Goal: Check status: Check status

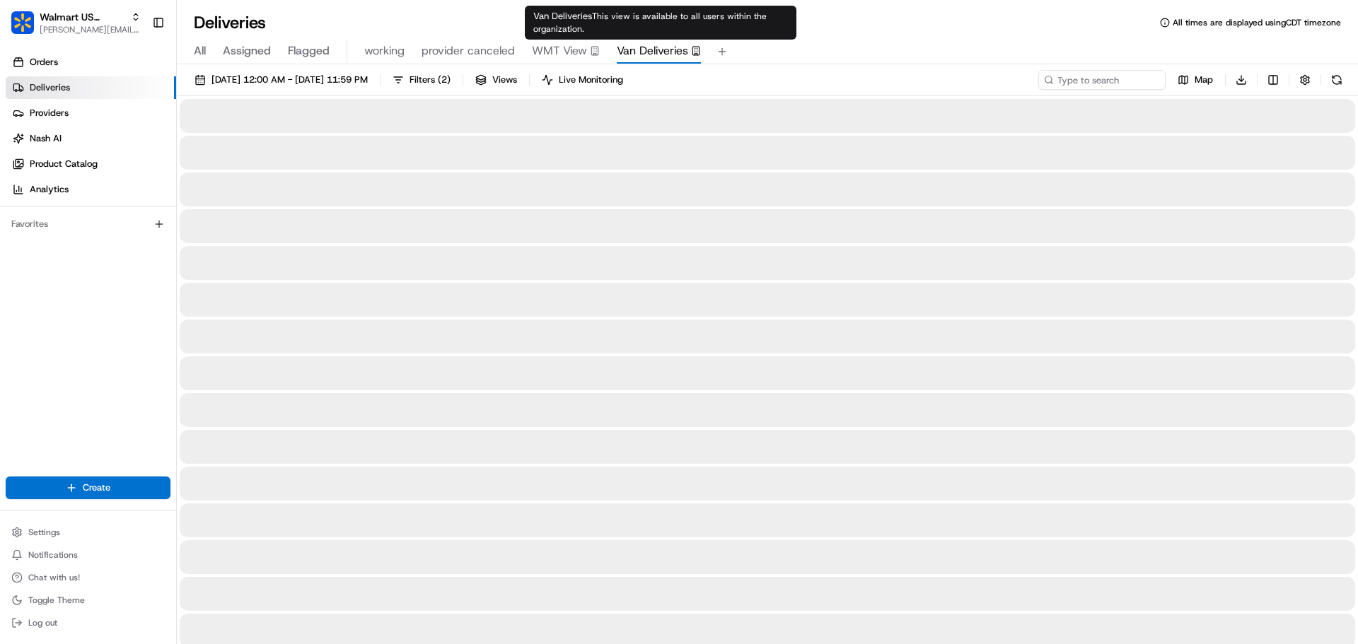
click at [655, 55] on span "Van Deliveries" at bounding box center [652, 50] width 71 height 17
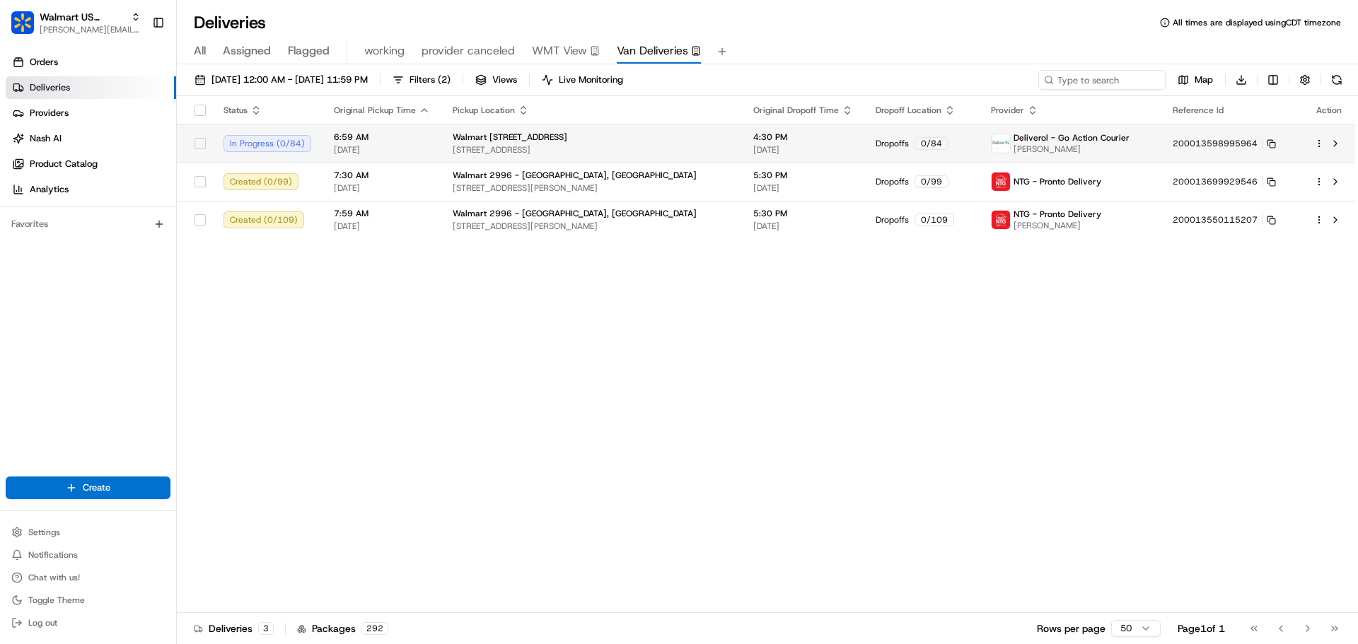
click at [430, 143] on td "6:59 AM 08/22/2025" at bounding box center [381, 143] width 119 height 38
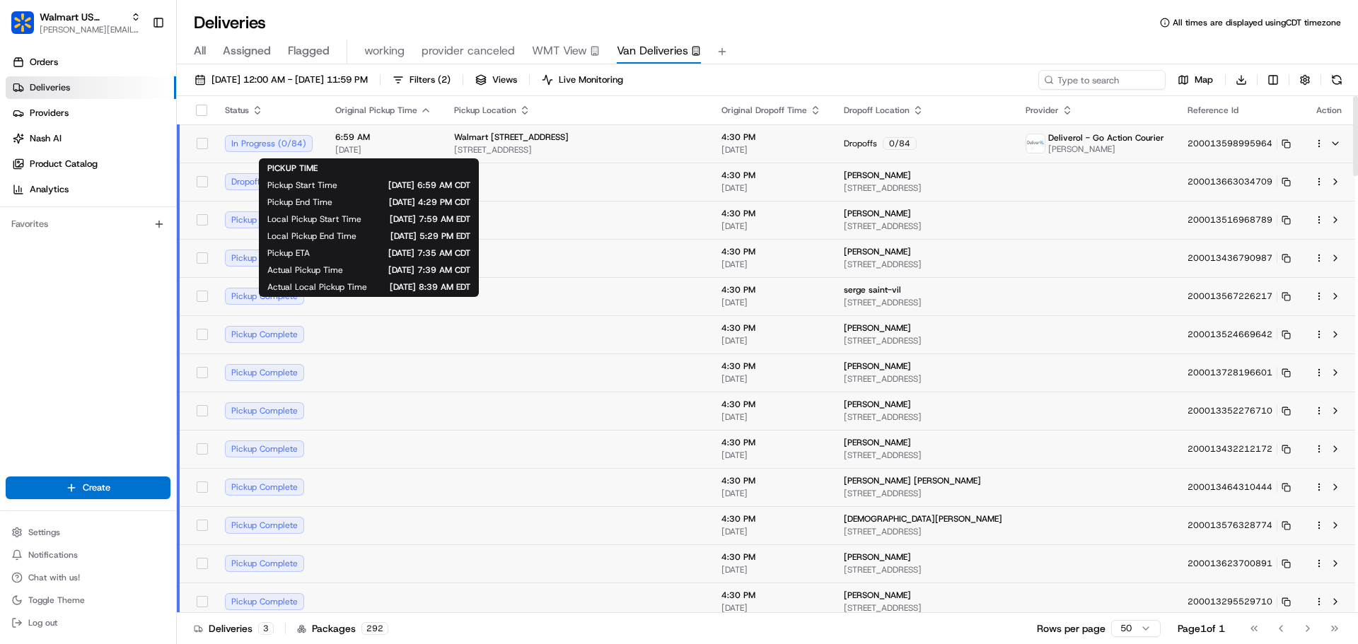
click at [420, 134] on span "6:59 AM" at bounding box center [383, 137] width 96 height 11
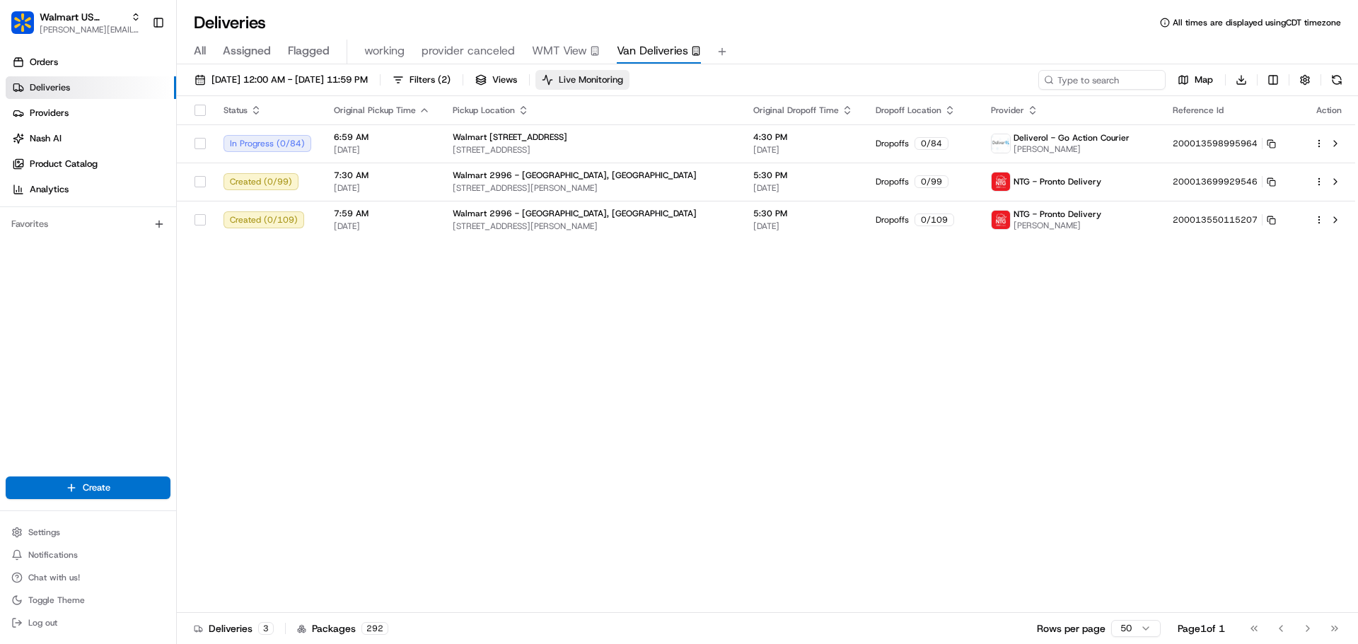
click at [614, 71] on button "Live Monitoring" at bounding box center [582, 80] width 94 height 20
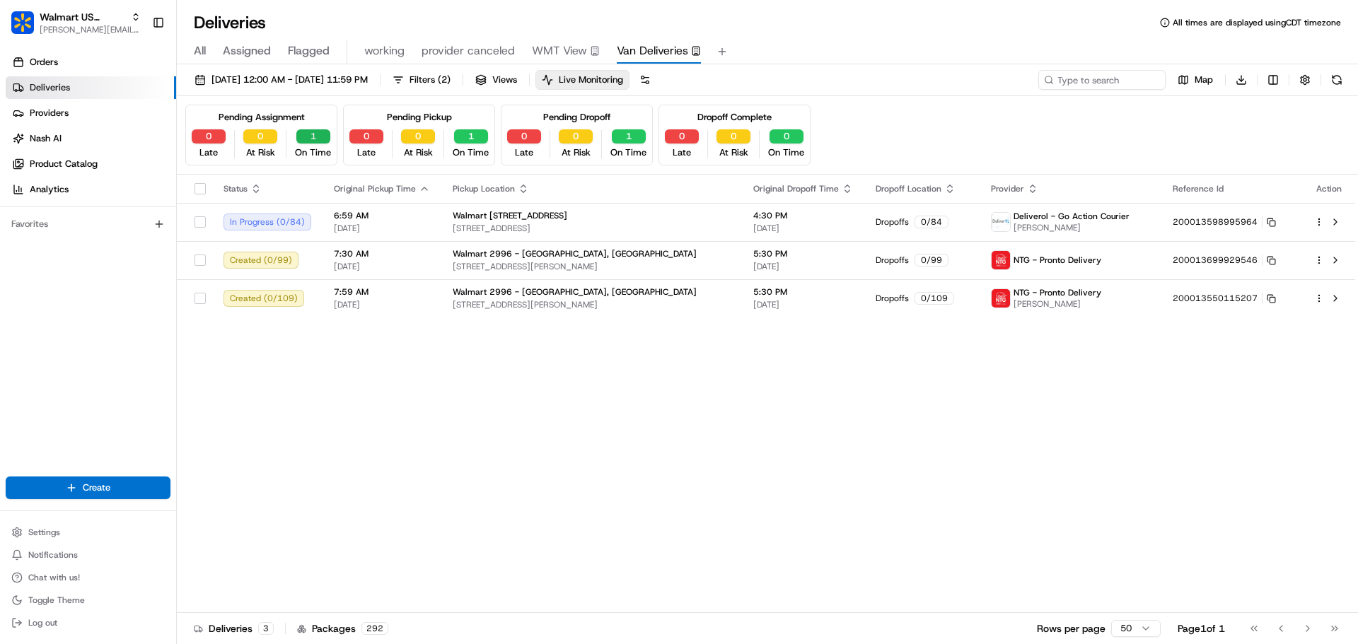
click at [310, 136] on button "1" at bounding box center [313, 136] width 34 height 14
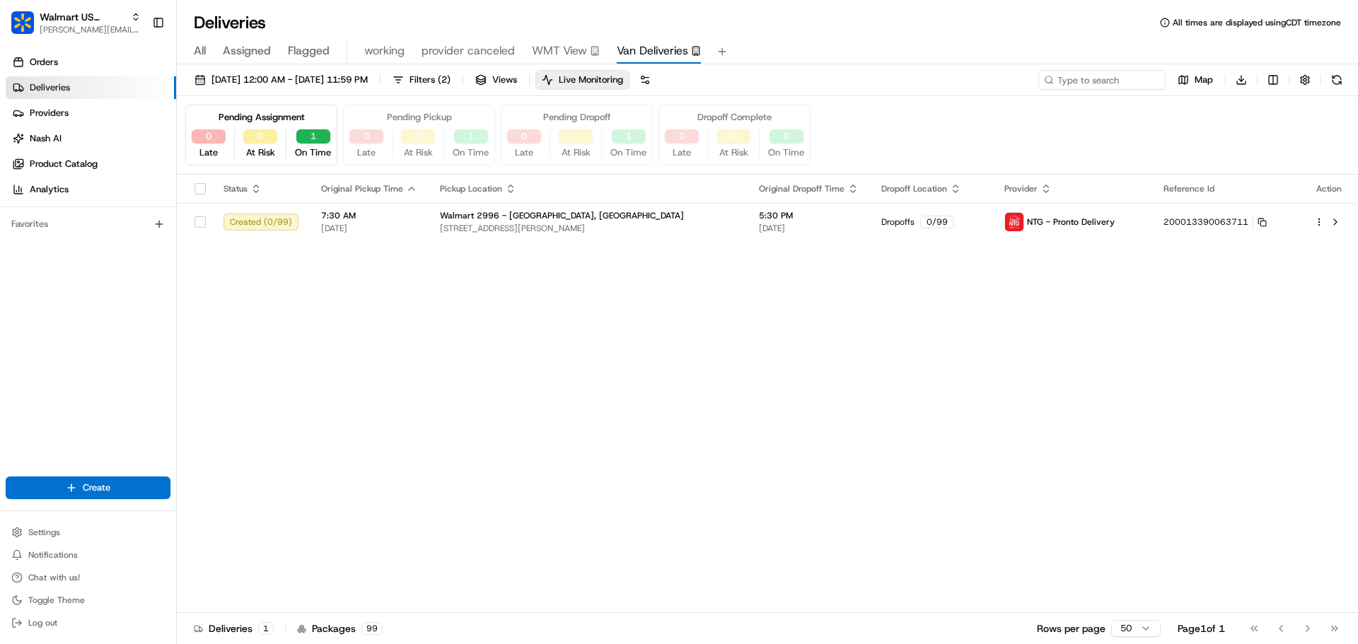
click at [311, 136] on button "1" at bounding box center [313, 136] width 34 height 14
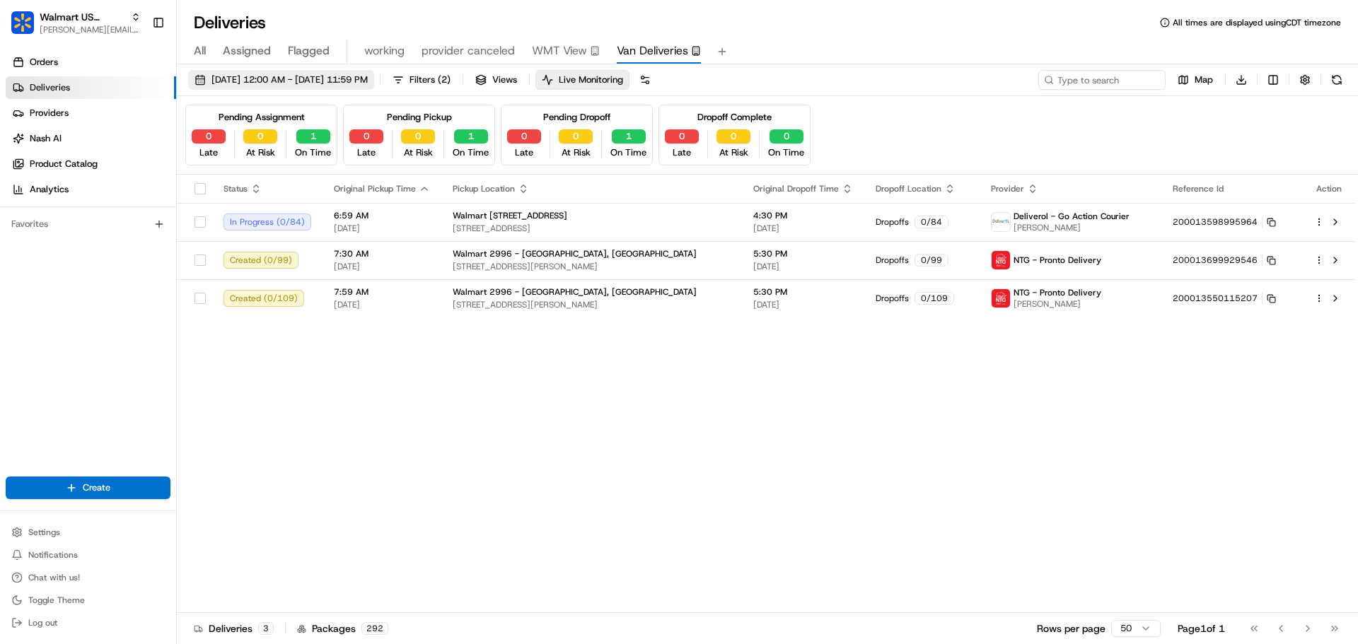
click at [353, 75] on span "08/22/2025 12:00 AM - 08/22/2025 11:59 PM" at bounding box center [289, 80] width 156 height 13
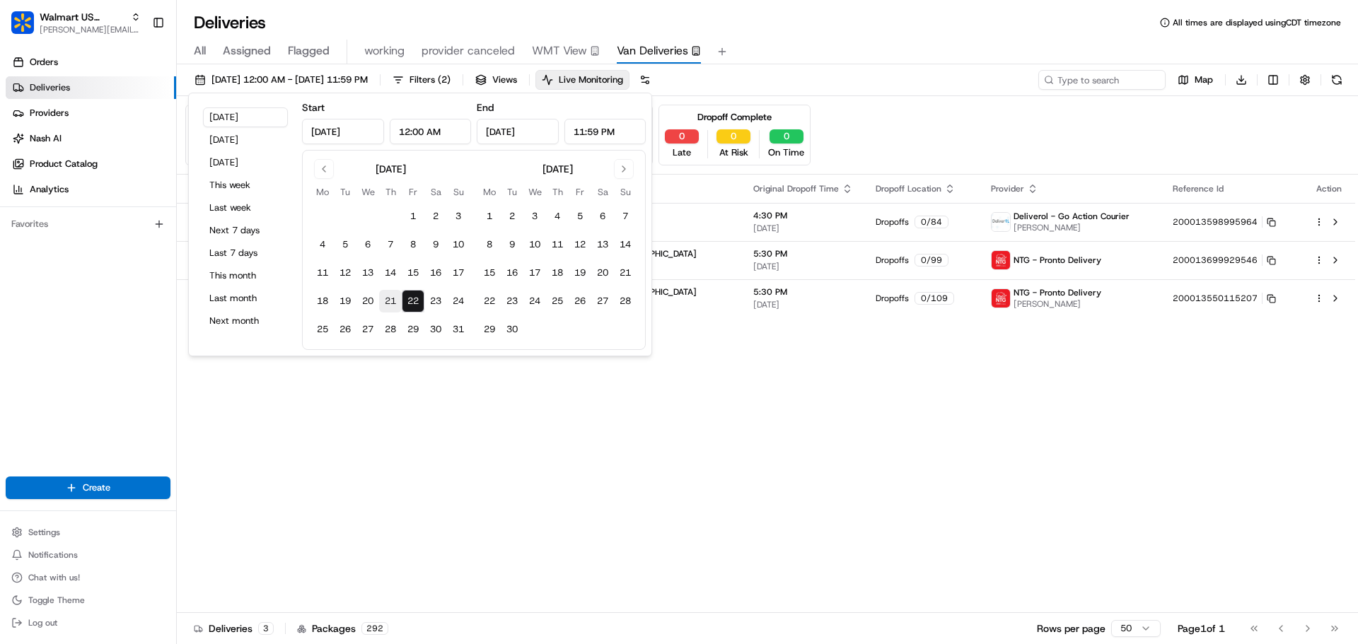
click at [386, 298] on button "21" at bounding box center [390, 301] width 23 height 23
type input "Aug 21, 2025"
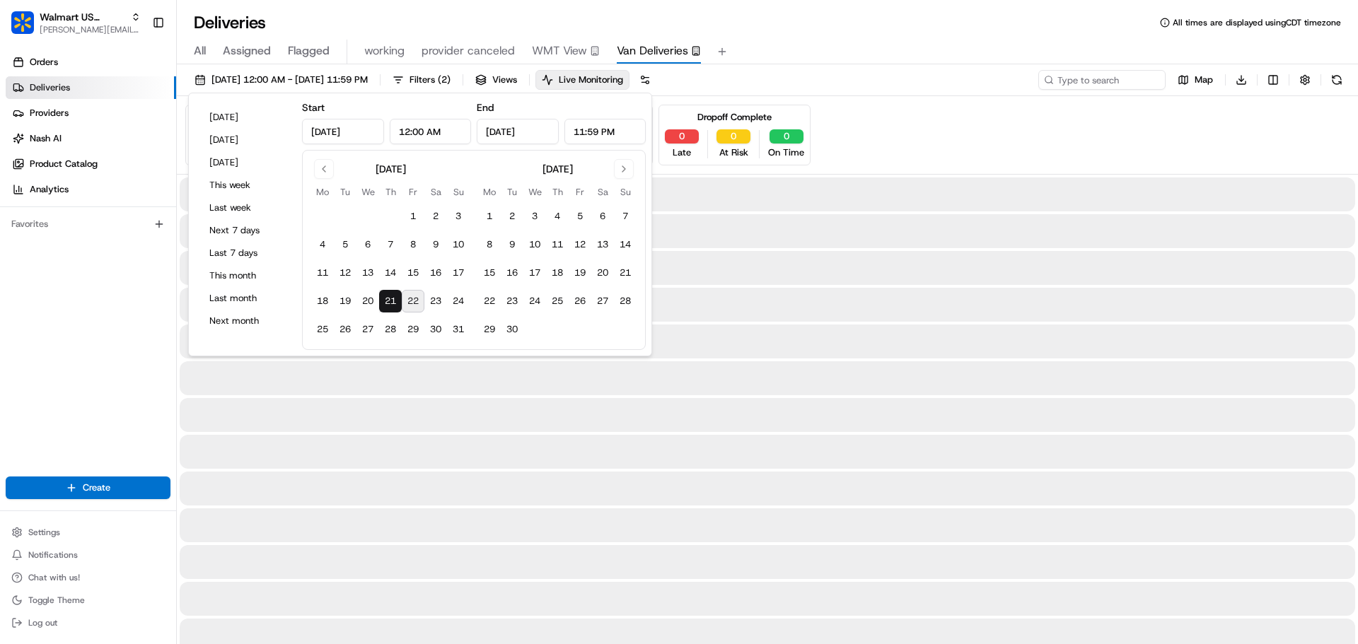
click at [386, 298] on button "21" at bounding box center [390, 301] width 23 height 23
click at [897, 42] on div "All Assigned Flagged working provider canceled WMT View Van Deliveries" at bounding box center [767, 52] width 1181 height 25
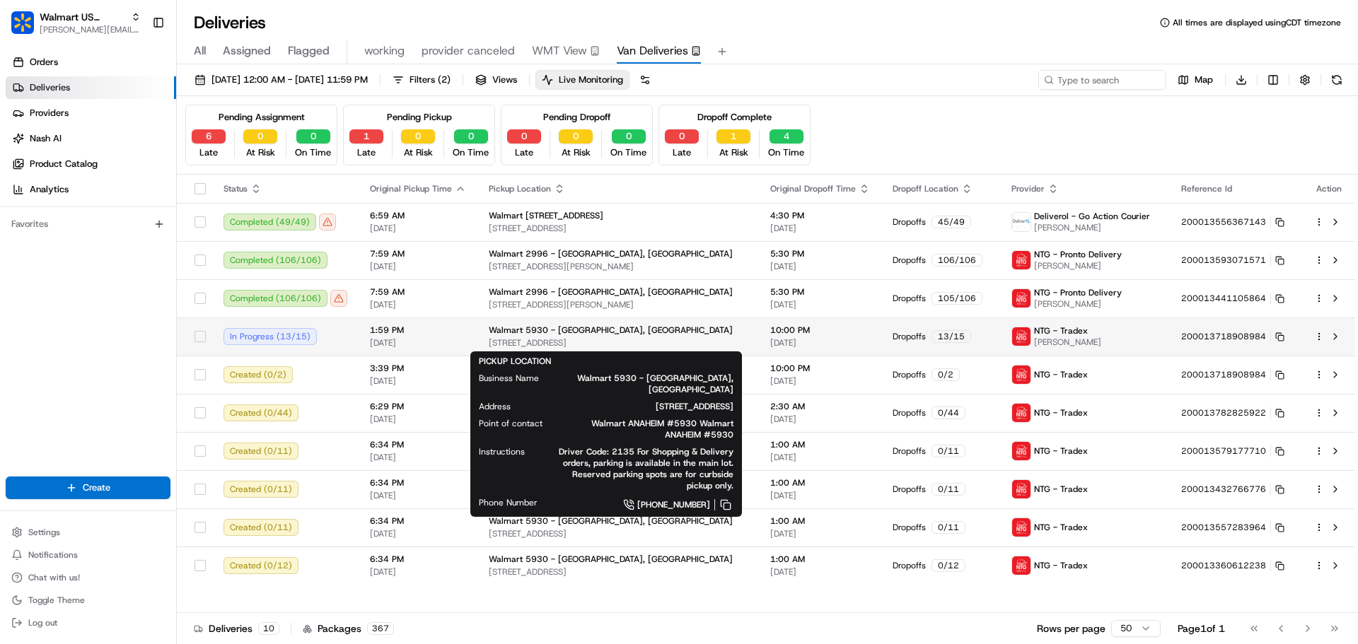
click at [716, 334] on div "Walmart 5930 - Anaheim, CA" at bounding box center [618, 330] width 259 height 11
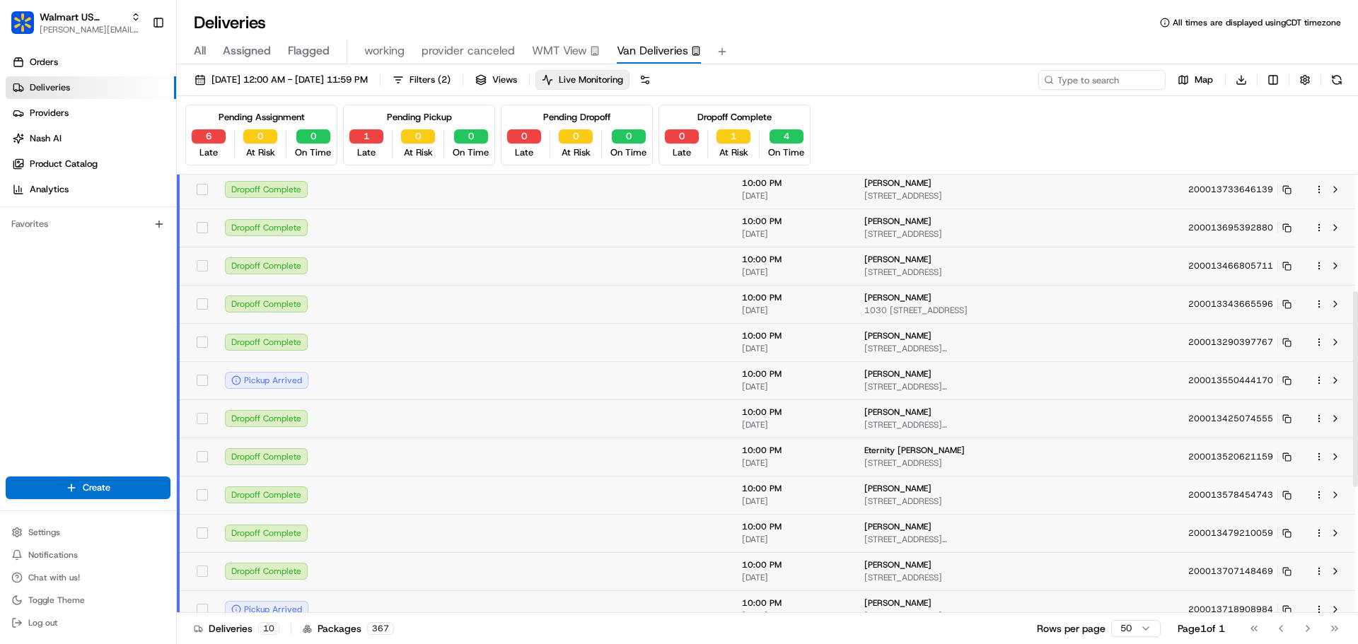
scroll to position [332, 0]
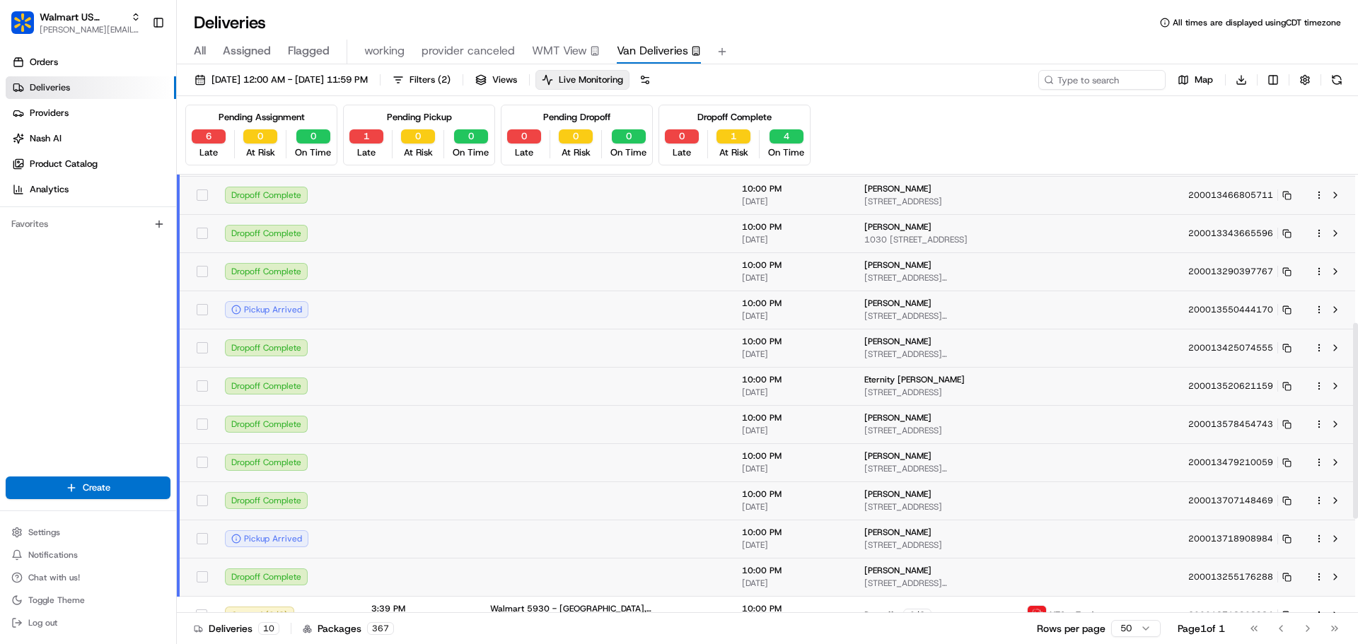
click at [366, 305] on td at bounding box center [419, 310] width 119 height 38
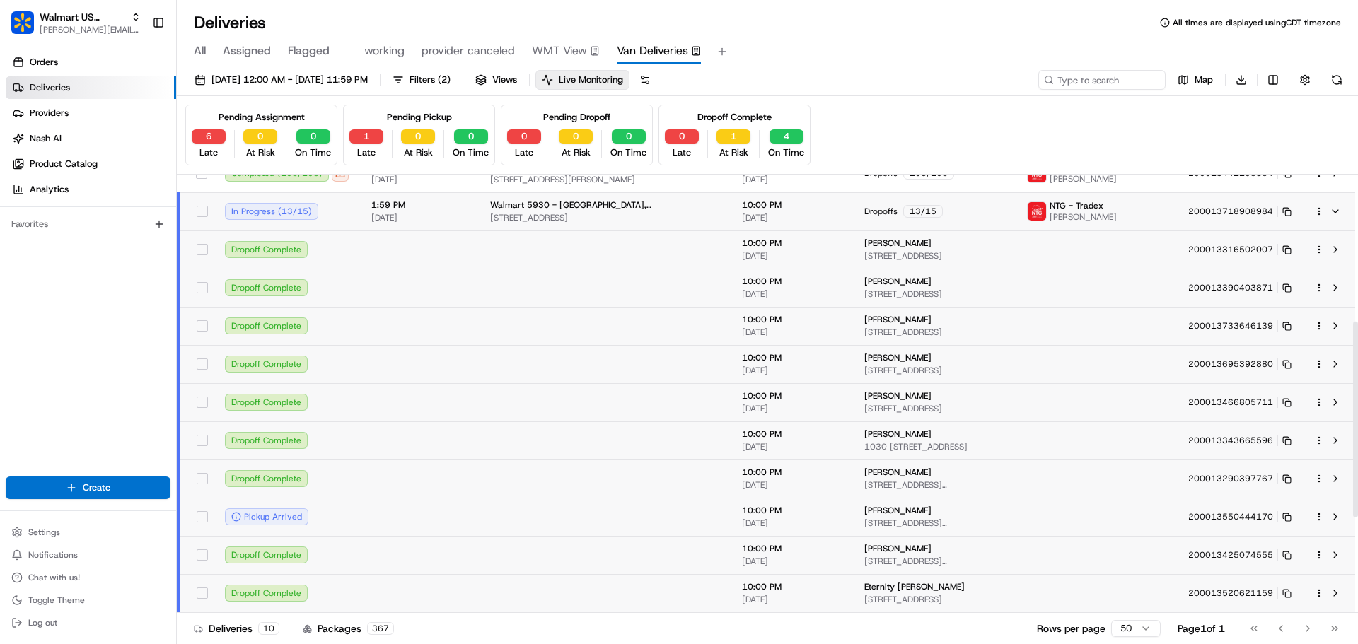
scroll to position [0, 0]
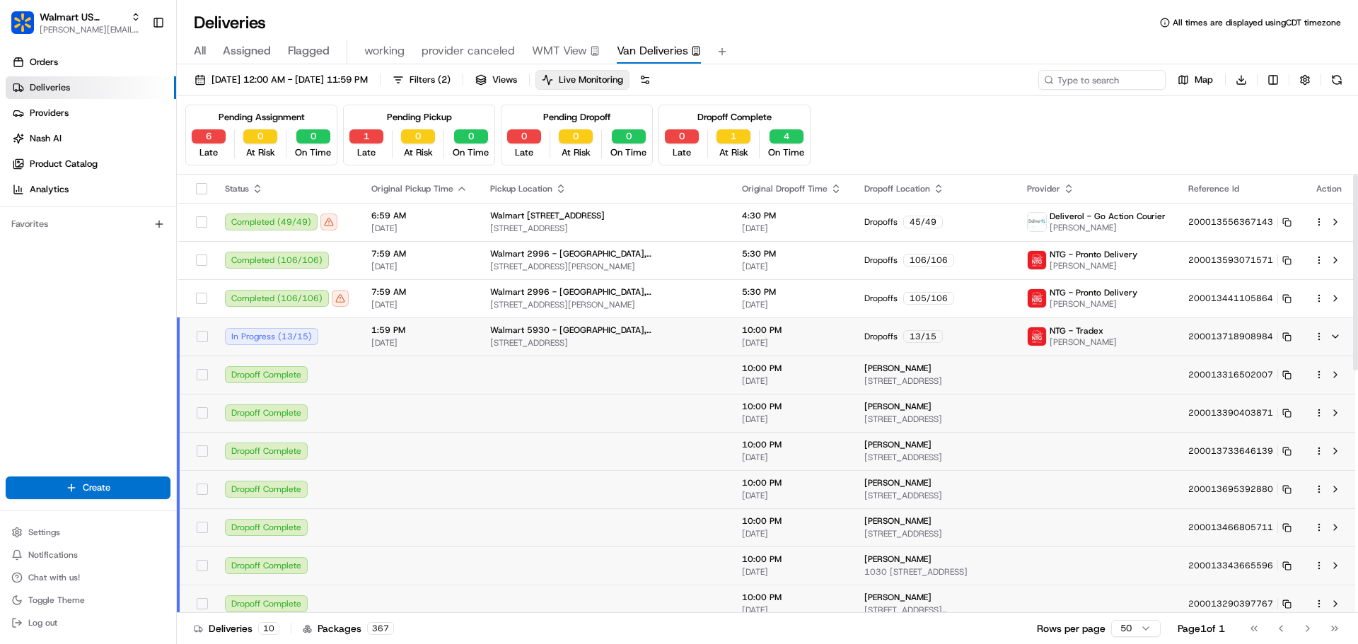
click at [1317, 334] on html "Walmart US Stores jeff@usenash.com Toggle Sidebar Orders Deliveries Providers N…" at bounding box center [679, 322] width 1358 height 644
click at [1267, 380] on span "Delivery Details" at bounding box center [1256, 380] width 63 height 11
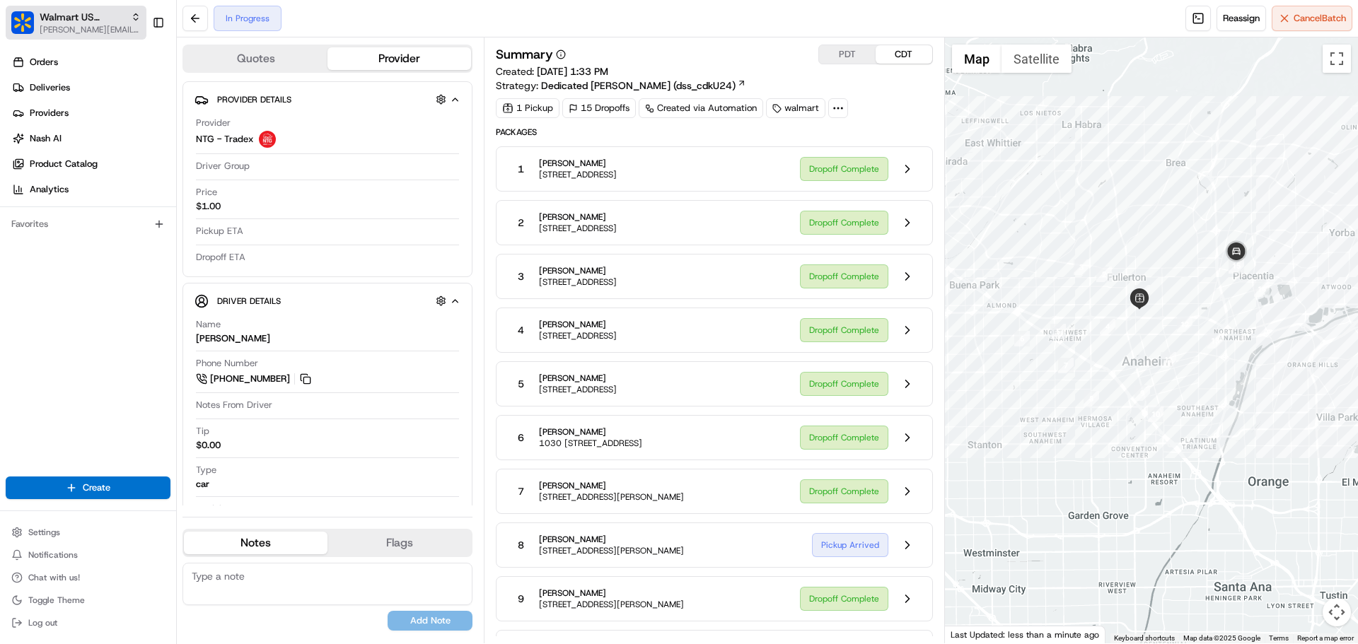
click at [85, 31] on span "[PERSON_NAME][EMAIL_ADDRESS][DOMAIN_NAME]" at bounding box center [90, 29] width 101 height 11
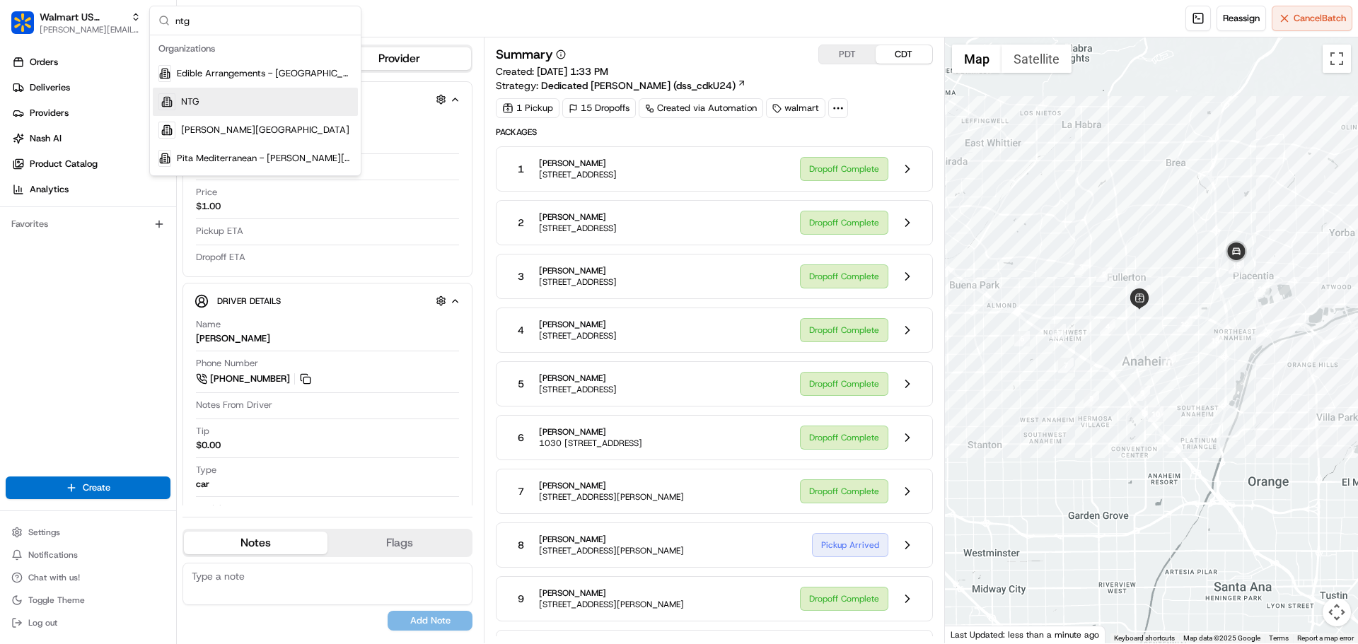
type input "ntg"
click at [206, 100] on div "NTG" at bounding box center [255, 102] width 205 height 28
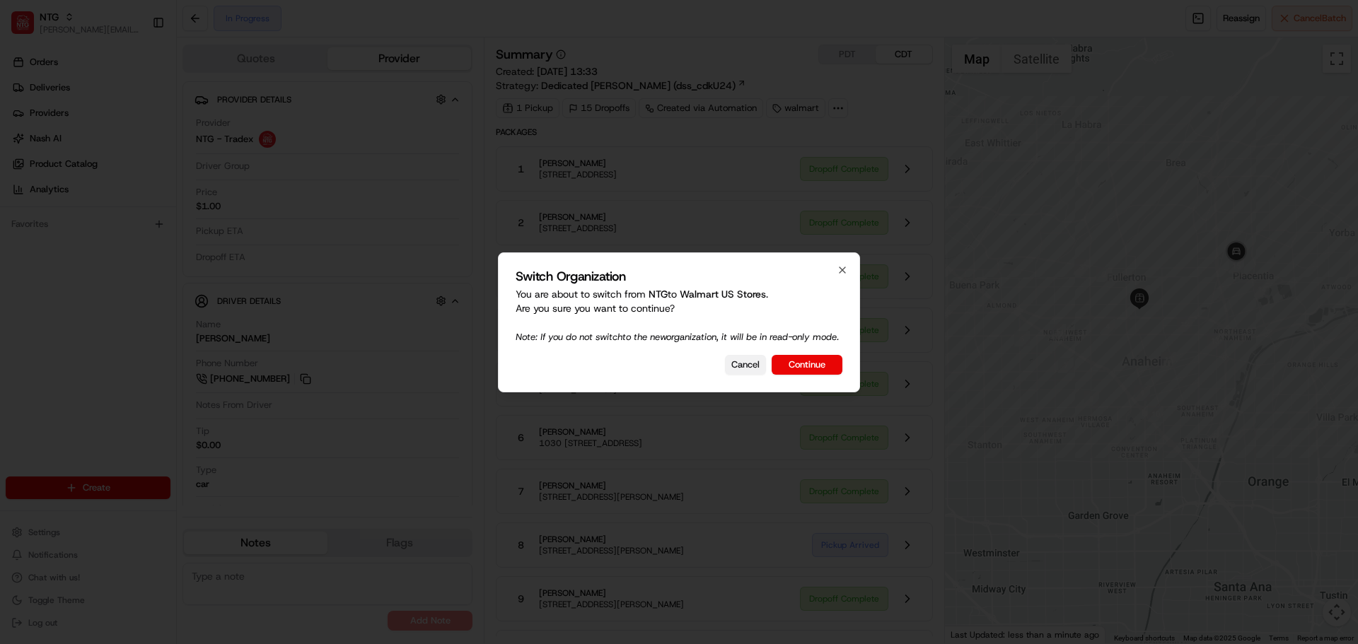
click at [745, 368] on button "Cancel" at bounding box center [745, 365] width 41 height 20
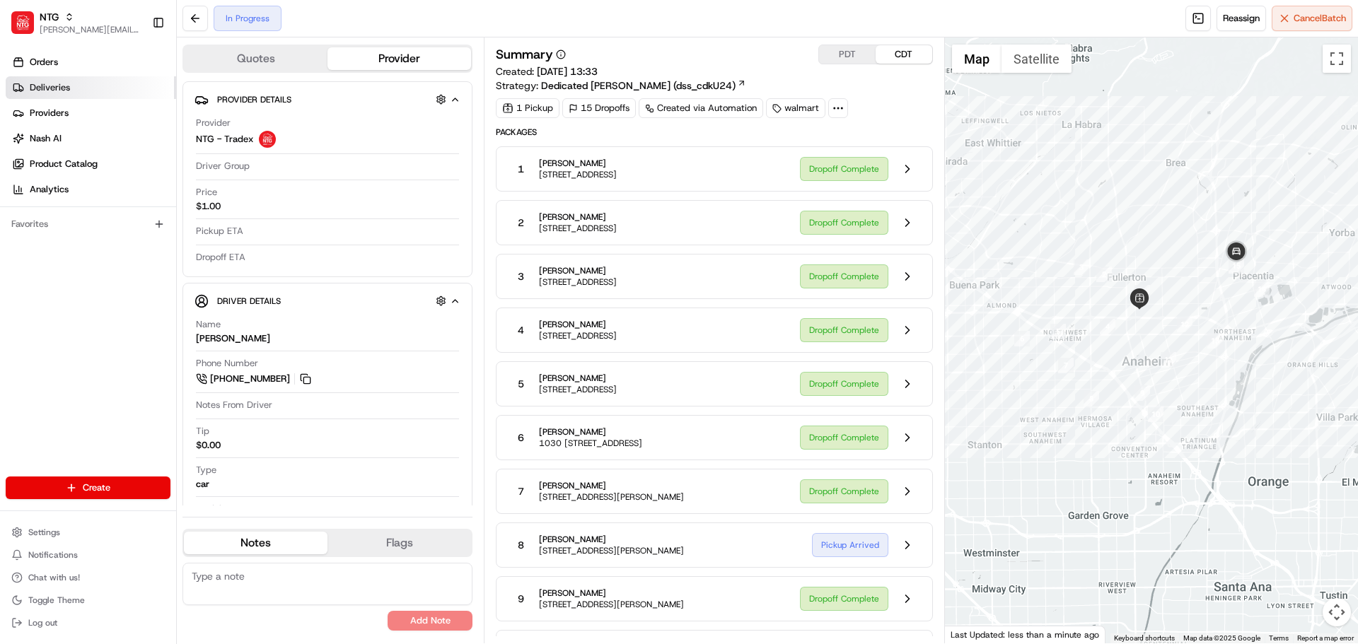
click at [62, 81] on link "Deliveries" at bounding box center [91, 87] width 170 height 23
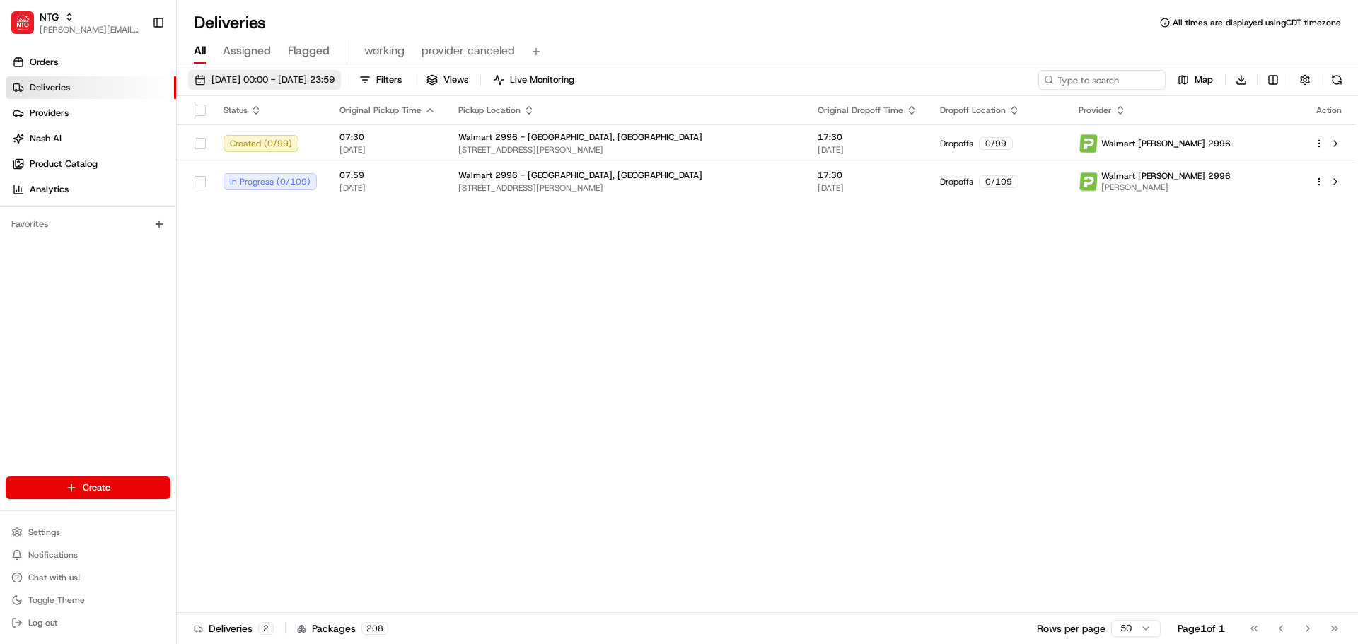
click at [282, 74] on span "08/22/2025 00:00 - 08/22/2025 23:59" at bounding box center [272, 80] width 123 height 13
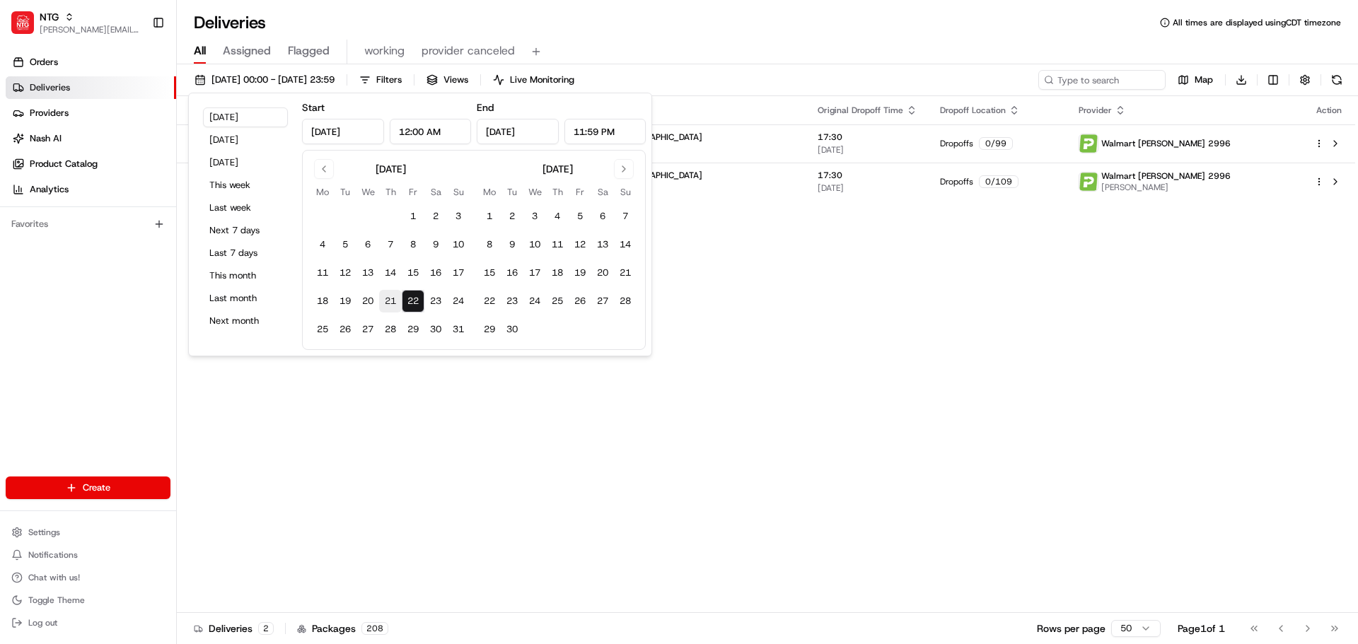
click at [395, 303] on button "21" at bounding box center [390, 301] width 23 height 23
type input "Aug 21, 2025"
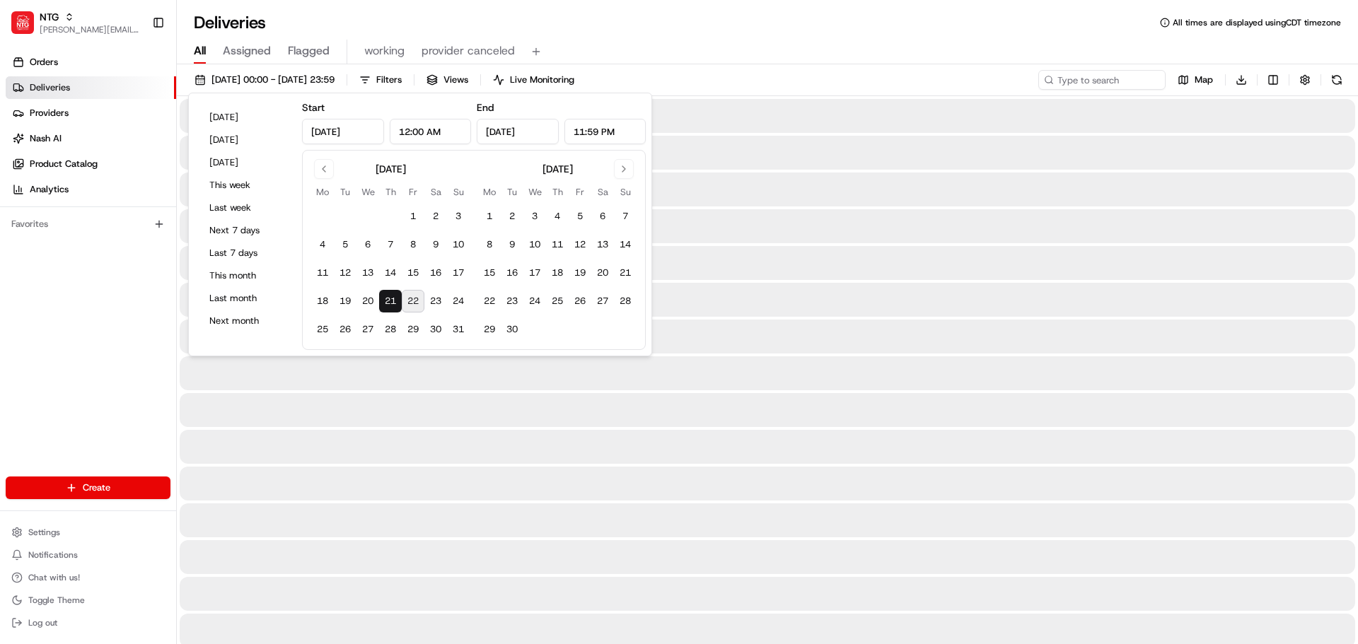
click at [793, 25] on div "Deliveries All times are displayed using CDT timezone" at bounding box center [767, 22] width 1181 height 23
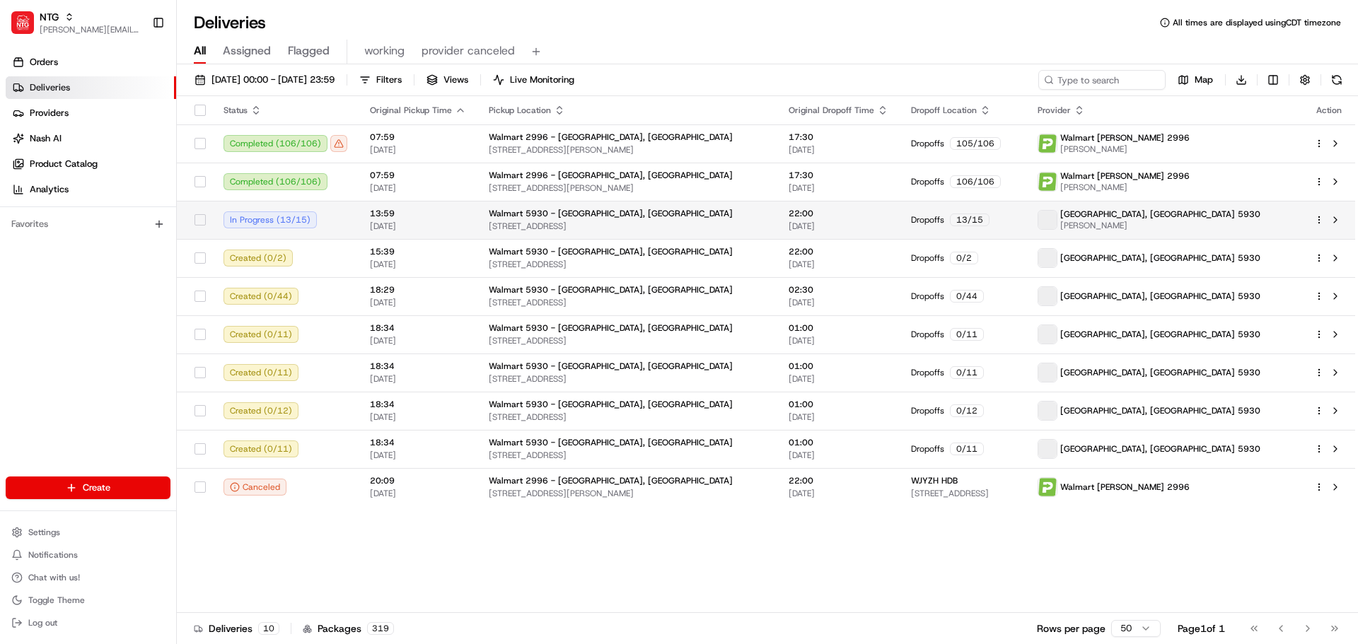
click at [1319, 219] on html "NTG jeff@usenash.com Toggle Sidebar Orders Deliveries Providers Nash AI Product…" at bounding box center [679, 322] width 1358 height 644
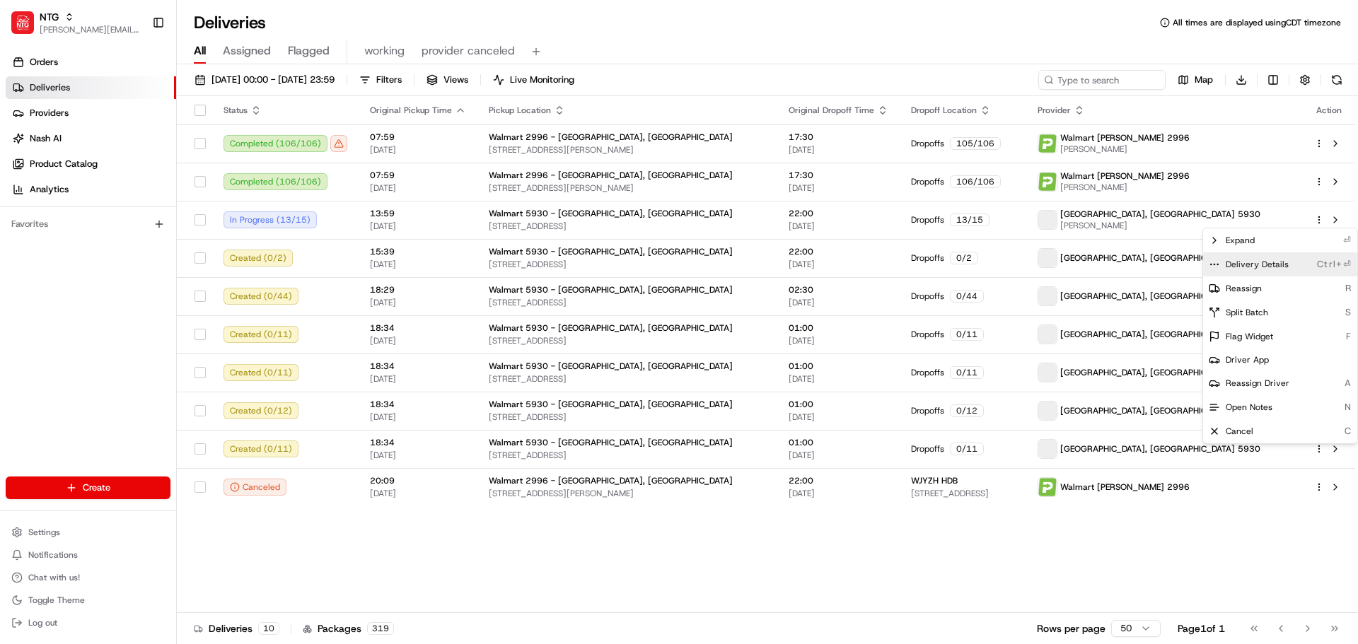
click at [1254, 265] on span "Delivery Details" at bounding box center [1256, 264] width 63 height 11
click at [334, 85] on html "NTG jeff@usenash.com Toggle Sidebar Orders Deliveries Providers Nash AI Product…" at bounding box center [679, 322] width 1358 height 644
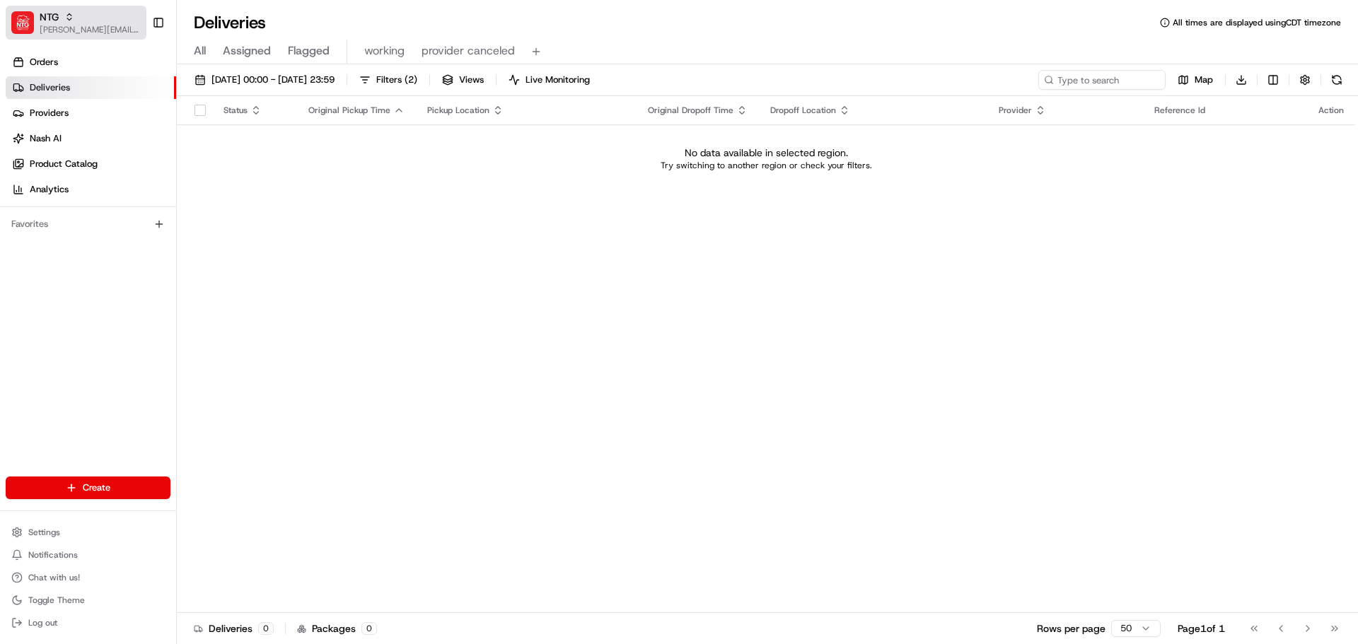
click at [74, 27] on span "[PERSON_NAME][EMAIL_ADDRESS][DOMAIN_NAME]" at bounding box center [90, 29] width 101 height 11
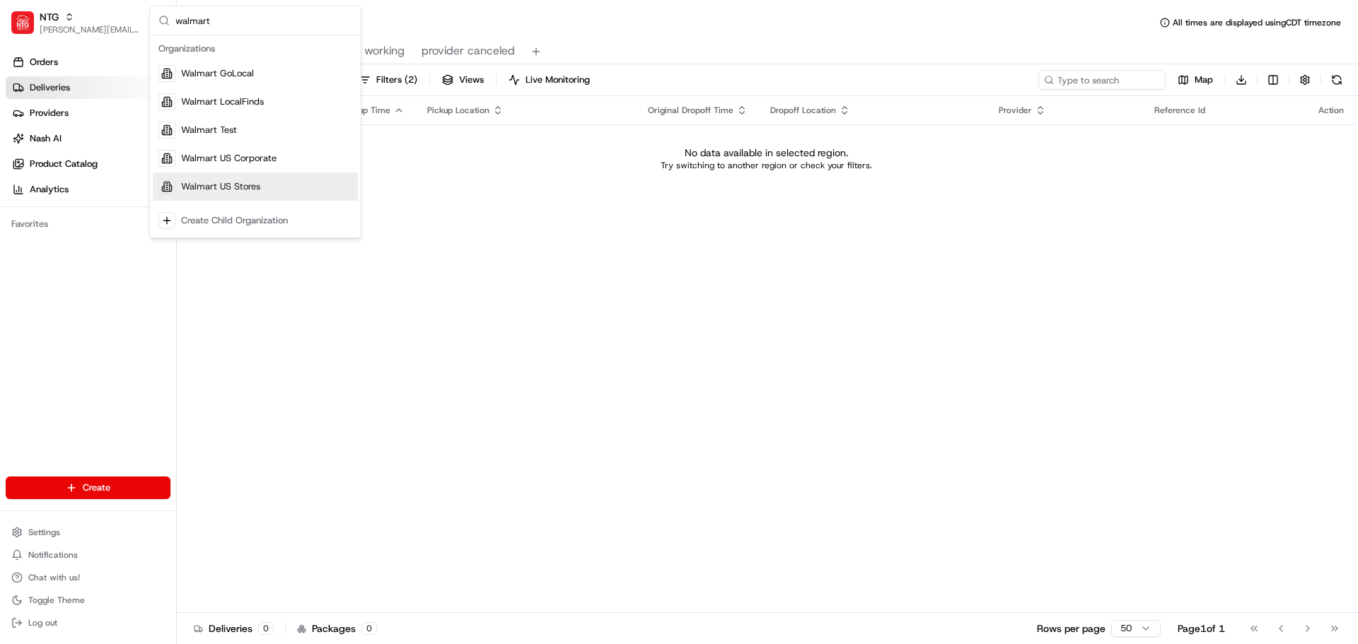
type input "walmart"
click at [246, 197] on div "Walmart US Stores" at bounding box center [255, 187] width 205 height 28
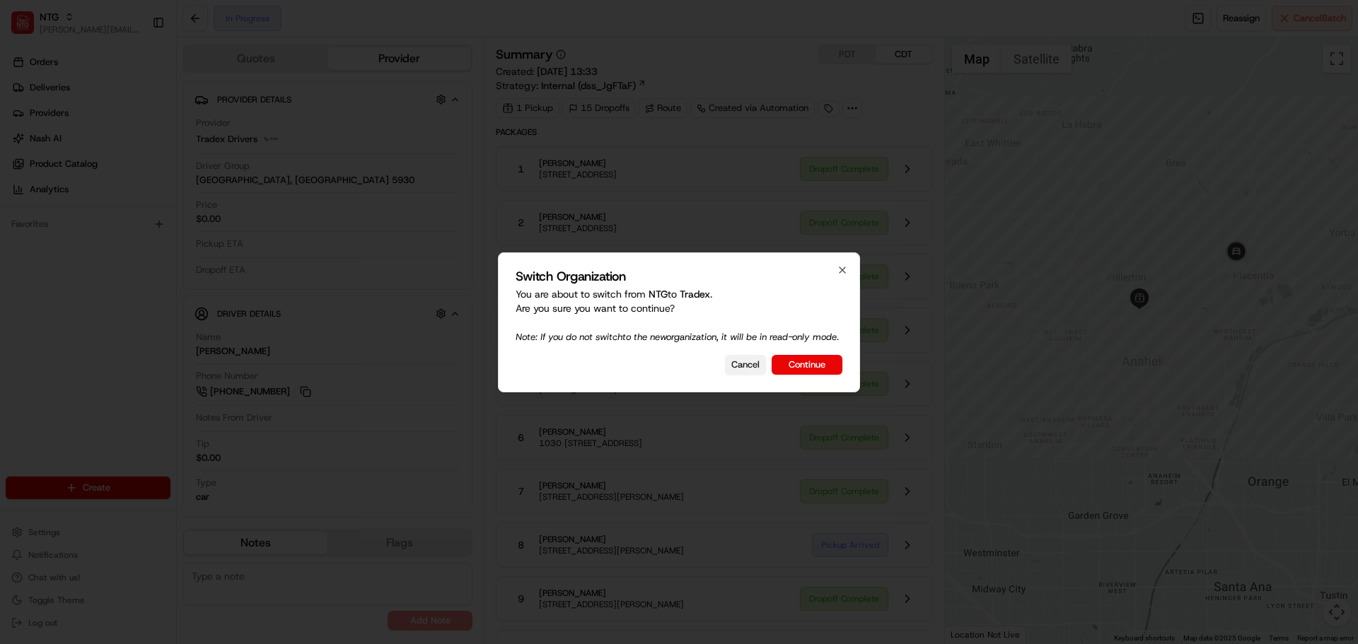
click at [752, 375] on button "Cancel" at bounding box center [745, 365] width 41 height 20
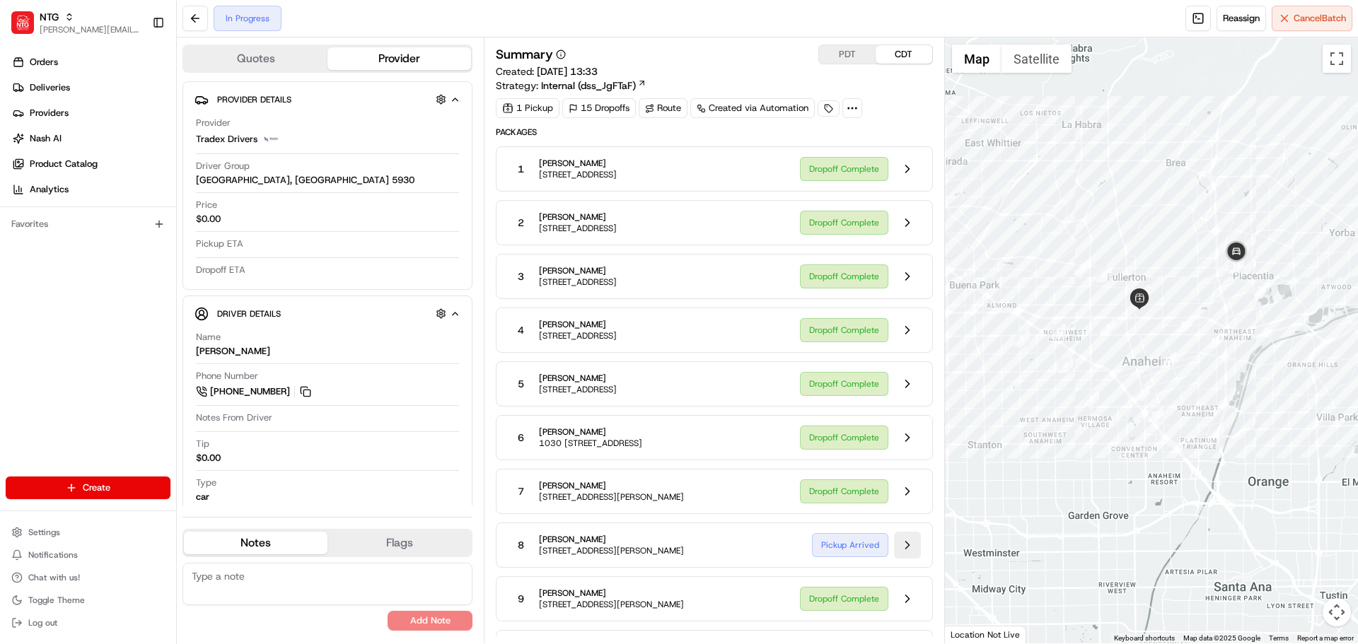
click at [908, 539] on button at bounding box center [907, 545] width 27 height 27
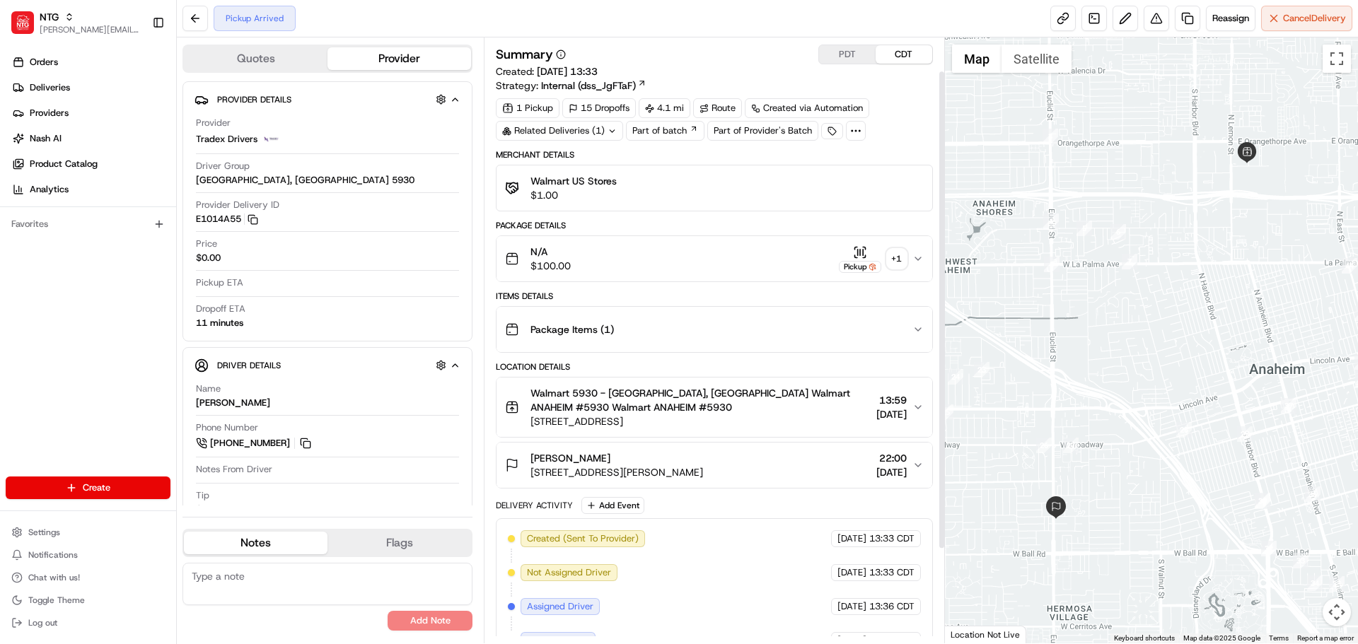
scroll to position [161, 0]
